Goal: Transaction & Acquisition: Purchase product/service

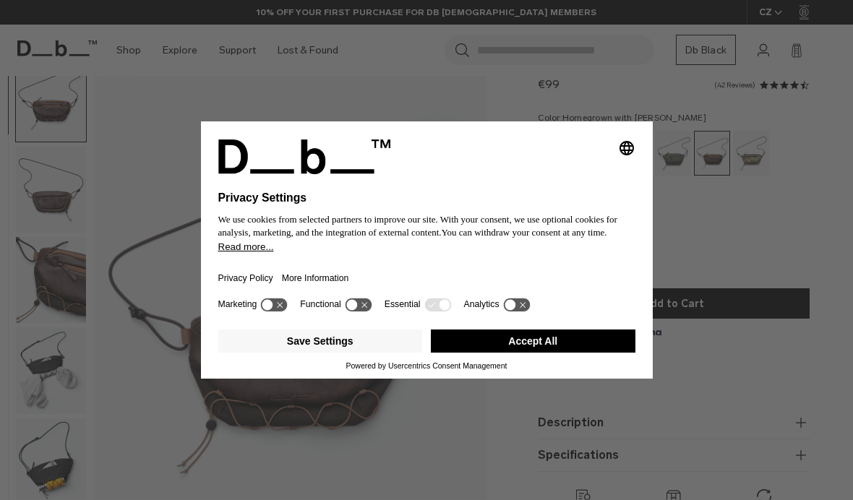
click at [568, 347] on button "Accept All" at bounding box center [533, 341] width 204 height 23
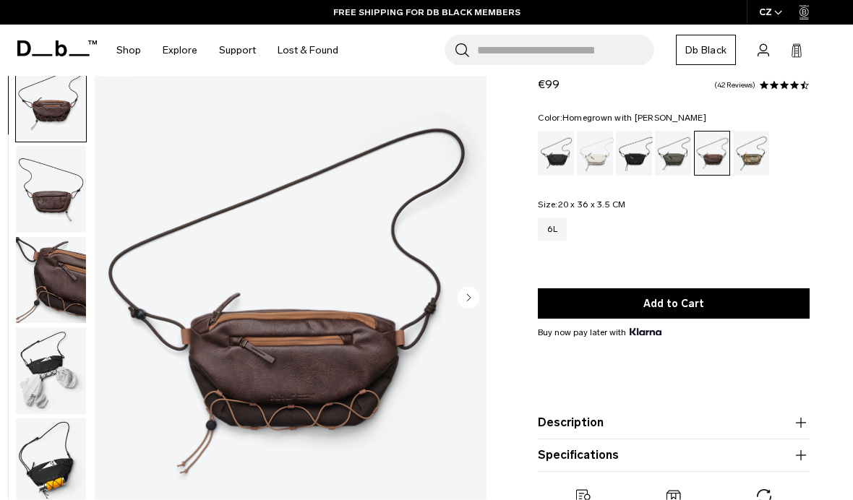
click at [49, 452] on img "button" at bounding box center [51, 461] width 70 height 87
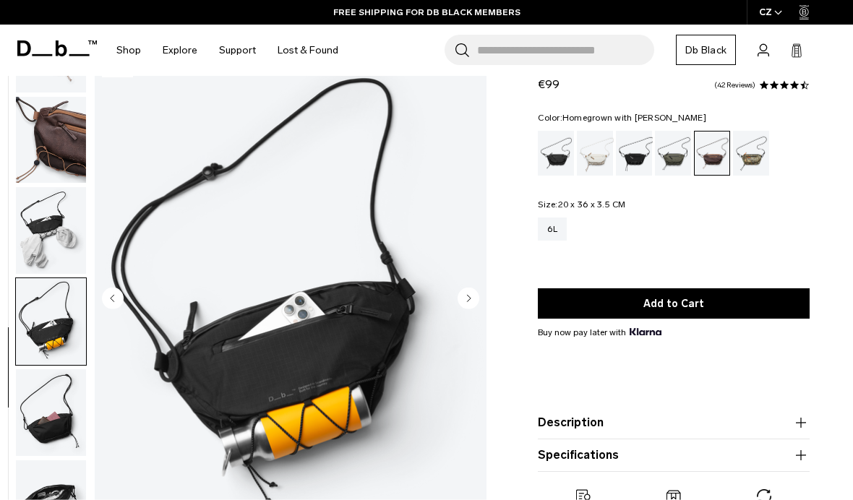
scroll to position [151, 0]
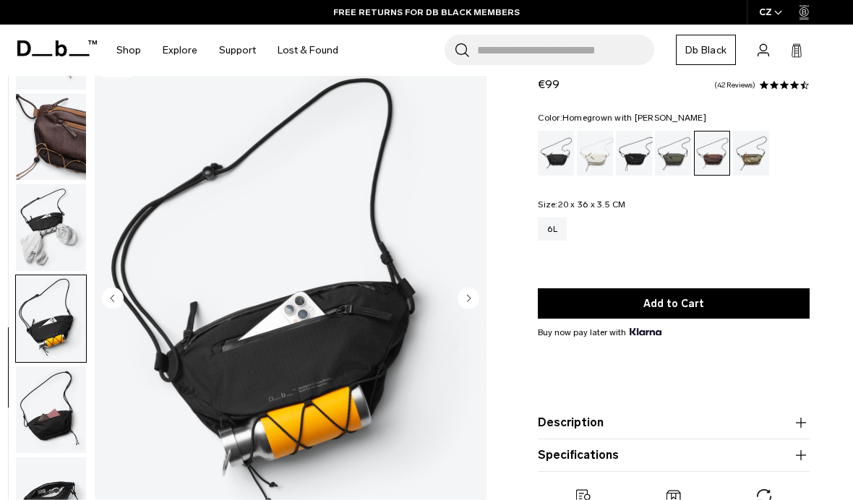
click at [55, 409] on img "button" at bounding box center [51, 409] width 70 height 87
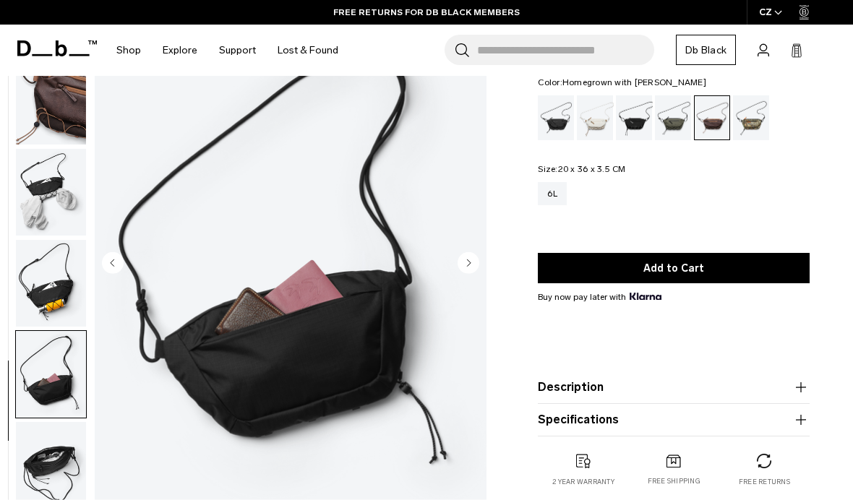
scroll to position [84, 0]
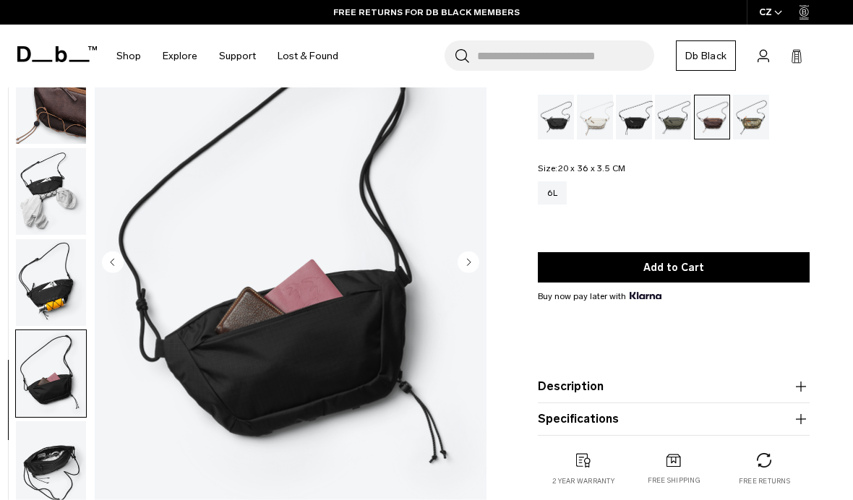
click at [59, 460] on img "button" at bounding box center [51, 464] width 70 height 87
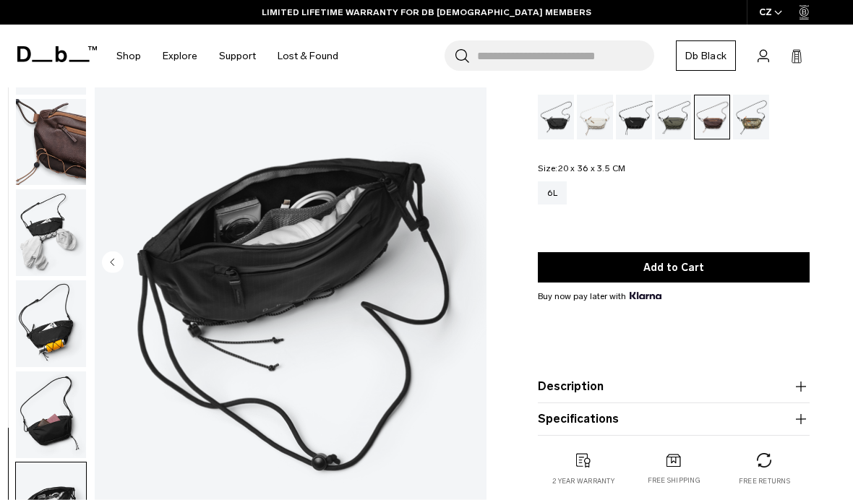
click at [59, 341] on img "button" at bounding box center [51, 323] width 70 height 87
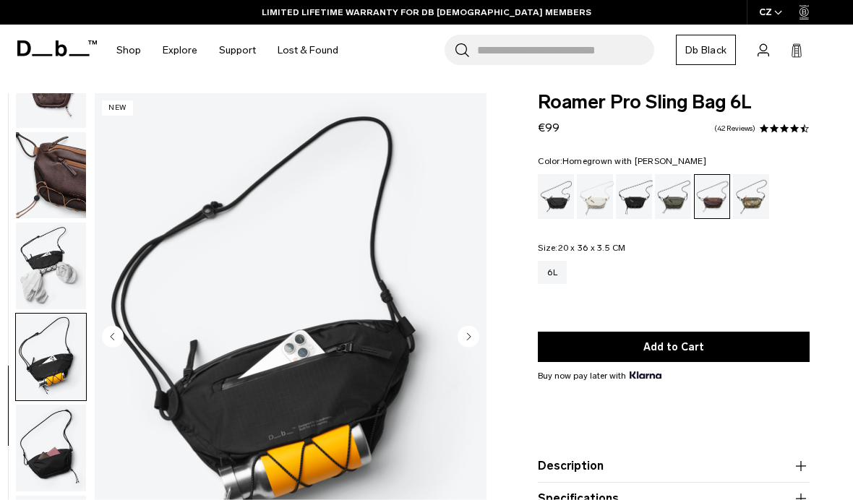
scroll to position [42, 0]
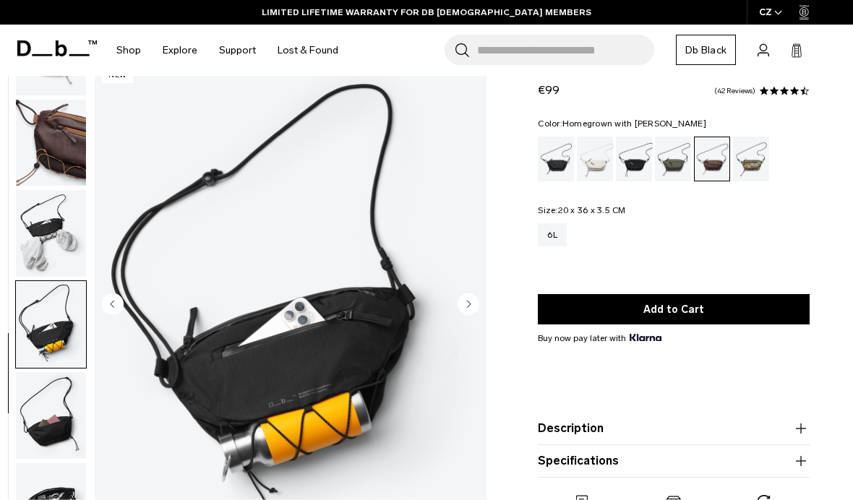
click at [43, 227] on img "button" at bounding box center [51, 233] width 70 height 87
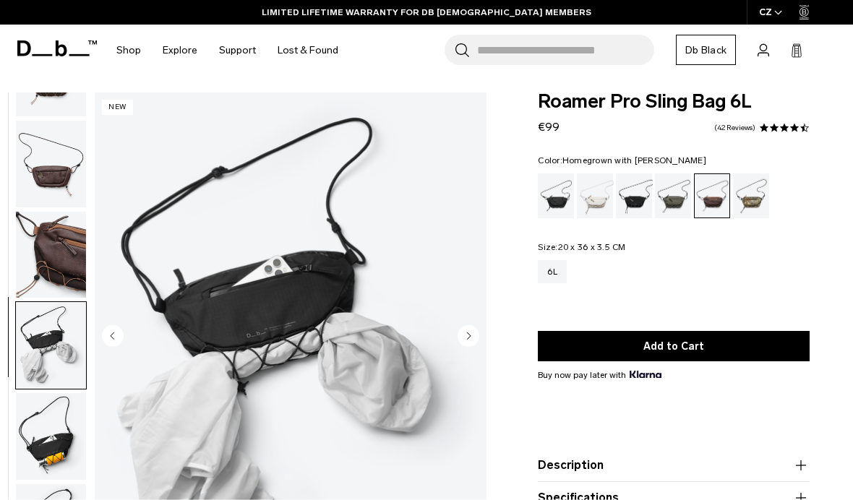
scroll to position [0, 0]
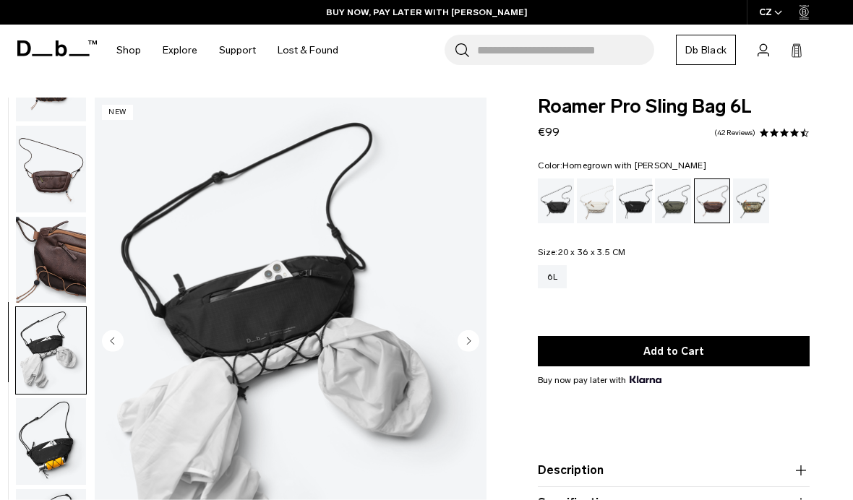
click at [41, 251] on img "button" at bounding box center [51, 260] width 70 height 87
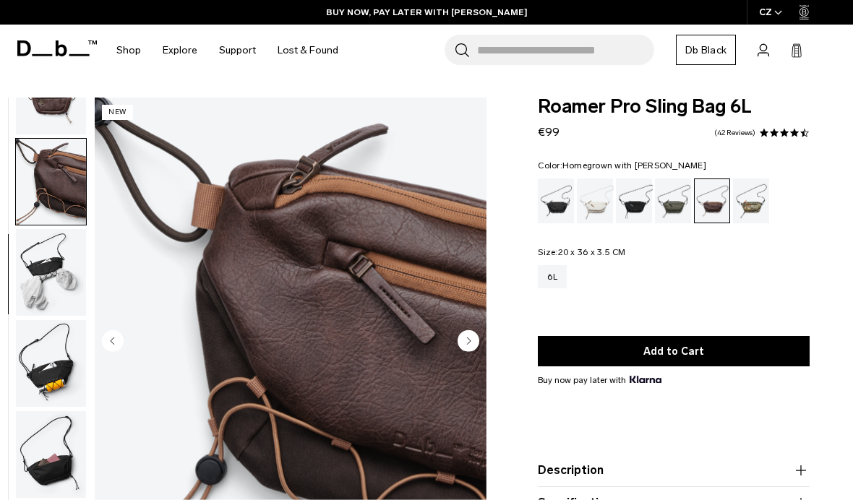
scroll to position [152, 0]
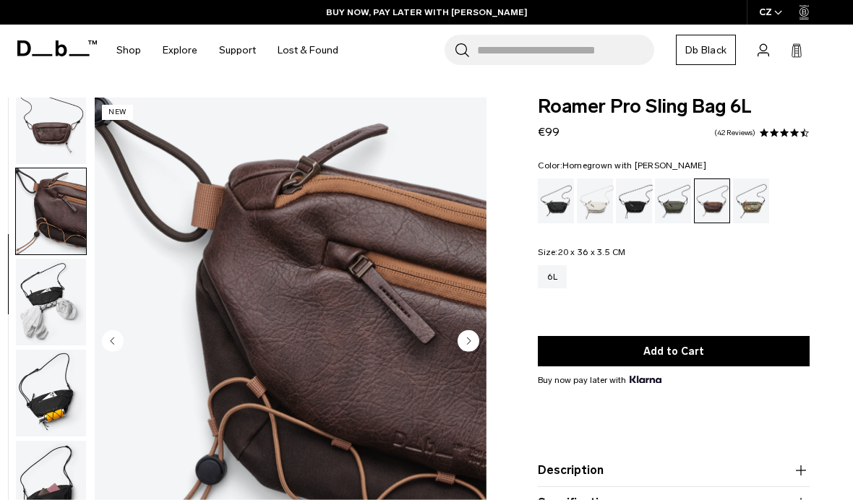
click at [51, 129] on img "button" at bounding box center [51, 120] width 70 height 87
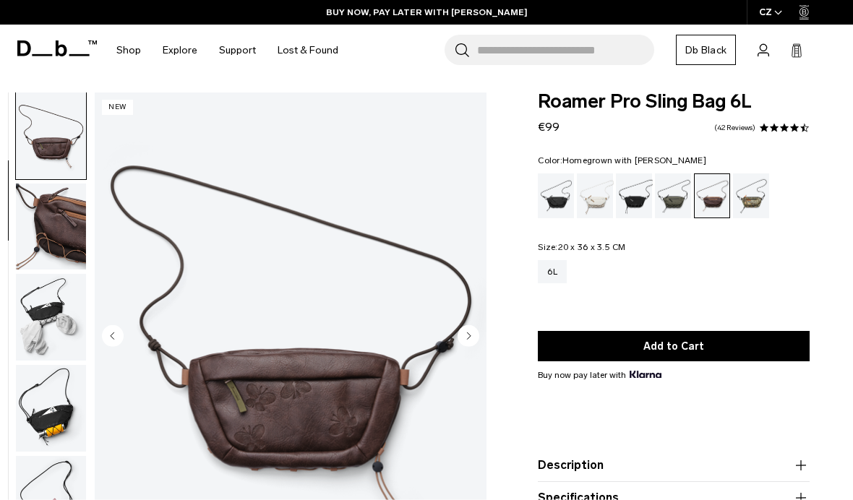
scroll to position [24, 0]
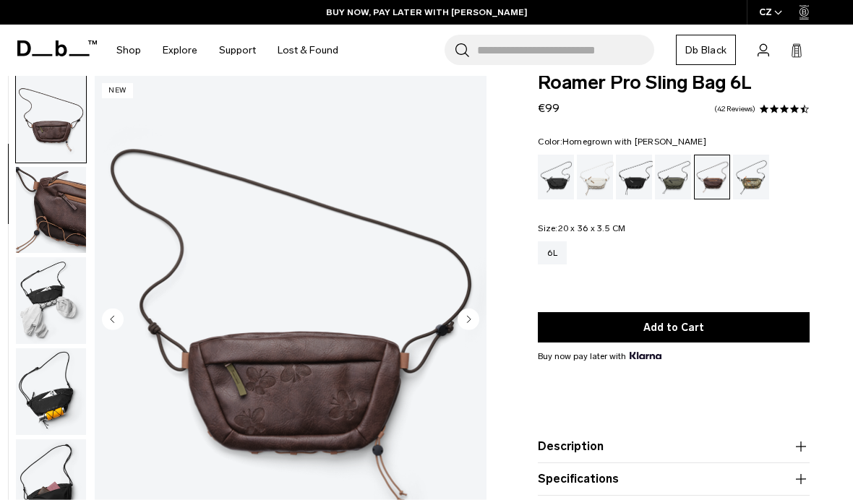
click at [51, 215] on img "button" at bounding box center [51, 210] width 70 height 87
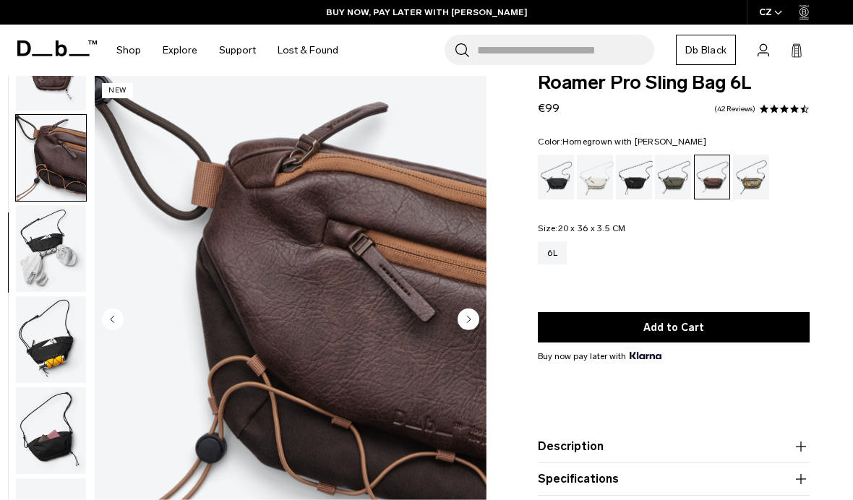
scroll to position [152, 0]
click at [679, 181] on div "Forest Green" at bounding box center [673, 177] width 37 height 45
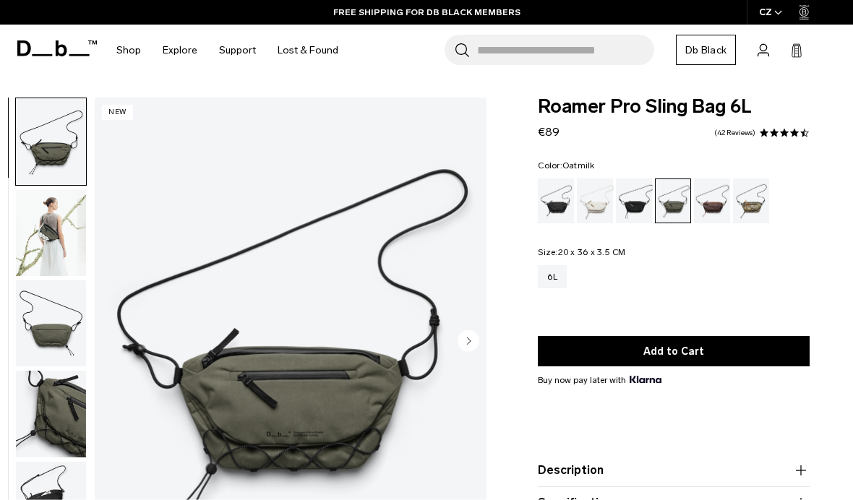
click at [600, 199] on div "Oatmilk" at bounding box center [595, 200] width 37 height 45
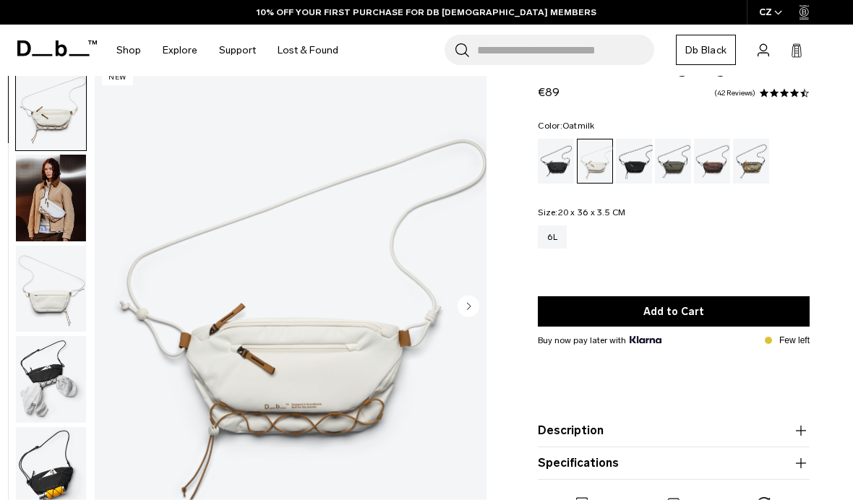
scroll to position [42, 0]
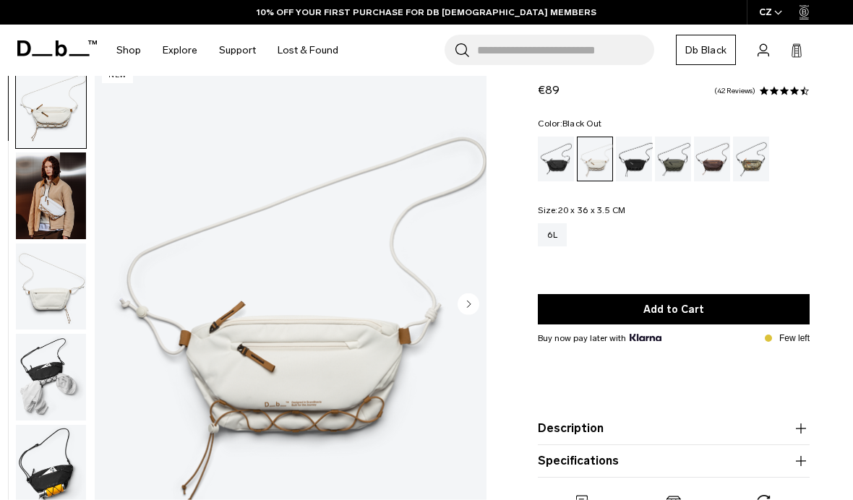
click at [564, 150] on div "Black Out" at bounding box center [556, 159] width 37 height 45
